Goal: Information Seeking & Learning: Find specific page/section

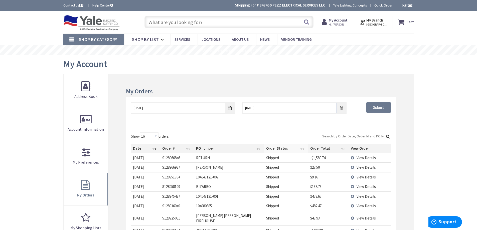
click at [274, 148] on th "Order Status" at bounding box center [286, 149] width 44 height 10
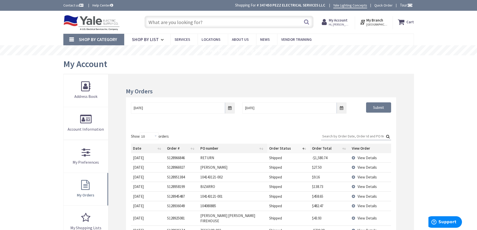
click at [274, 148] on th "Order Status" at bounding box center [288, 149] width 43 height 10
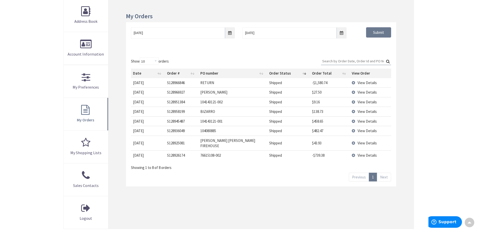
click at [353, 93] on td "View Details" at bounding box center [369, 92] width 41 height 10
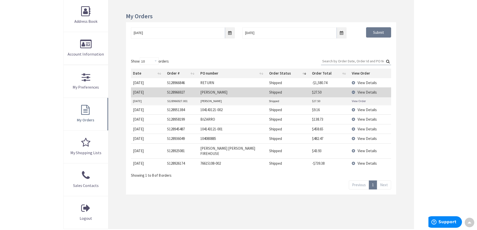
click at [357, 100] on link "View Order" at bounding box center [358, 101] width 14 height 4
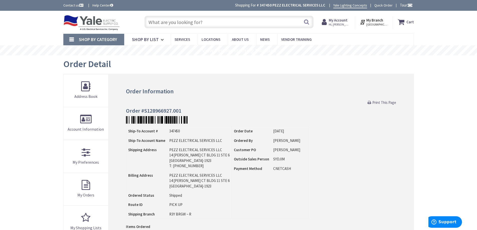
click at [98, 26] on img at bounding box center [91, 23] width 57 height 16
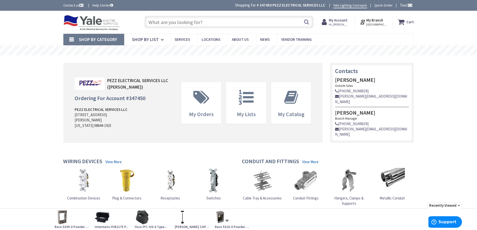
click at [247, 21] on input "text" at bounding box center [228, 22] width 169 height 13
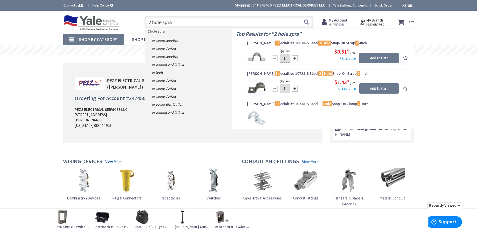
type input "2 hole sprat"
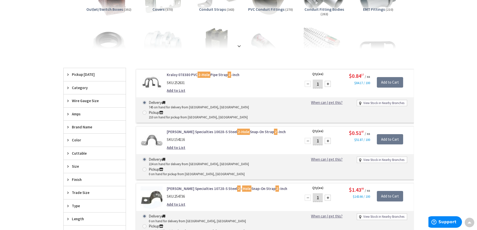
scroll to position [125, 0]
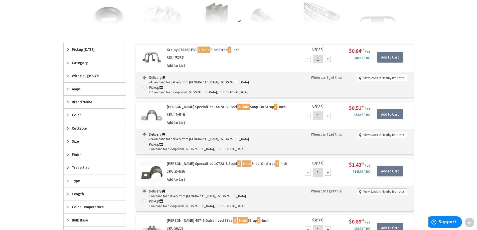
click at [99, 170] on span "Trade Size" at bounding box center [92, 167] width 41 height 5
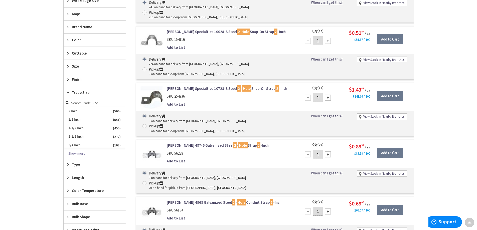
click at [93, 152] on button "Show more" at bounding box center [95, 153] width 62 height 9
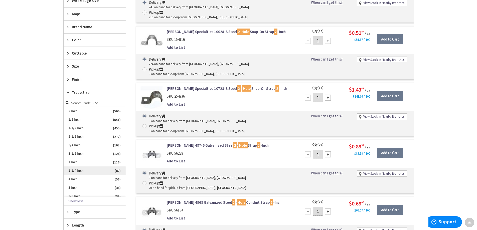
click at [85, 173] on span "1-1/4 Inch" at bounding box center [95, 170] width 62 height 9
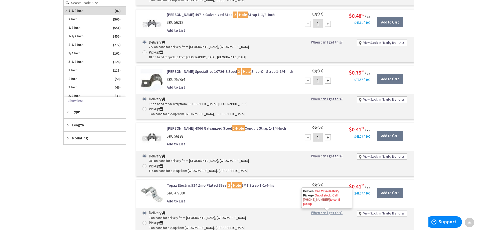
scroll to position [203, 0]
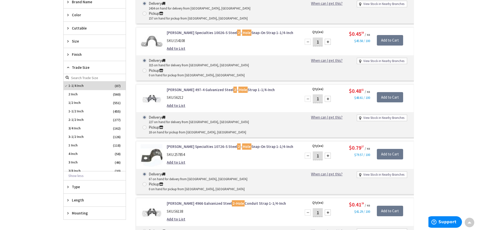
drag, startPoint x: 317, startPoint y: 164, endPoint x: 279, endPoint y: 177, distance: 40.0
click at [279, 216] on div "Add to List" at bounding box center [230, 218] width 127 height 5
click at [210, 201] on link "Crouse-Hinds 4966 Galvanized Steel 2-Hole Conduit Strap 1-1/4-Inch" at bounding box center [230, 203] width 127 height 5
